Goal: Information Seeking & Learning: Stay updated

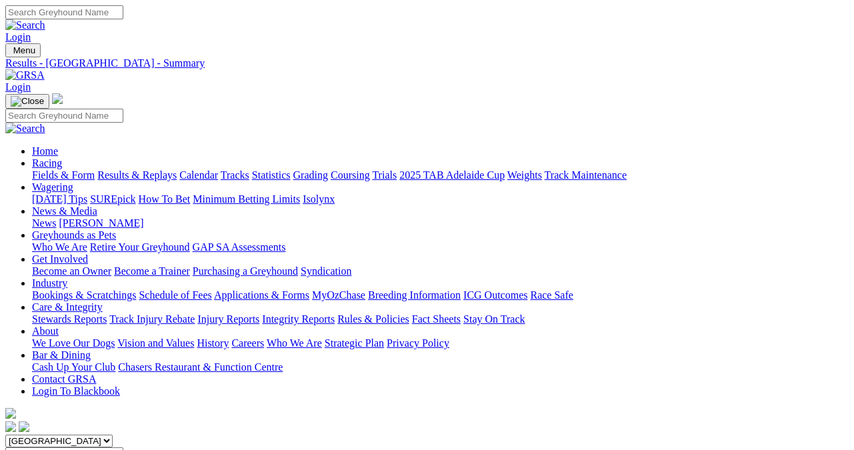
click at [141, 169] on link "Results & Replays" at bounding box center [136, 174] width 79 height 11
click at [35, 169] on link "Fields & Form" at bounding box center [63, 174] width 63 height 11
